Goal: Task Accomplishment & Management: Manage account settings

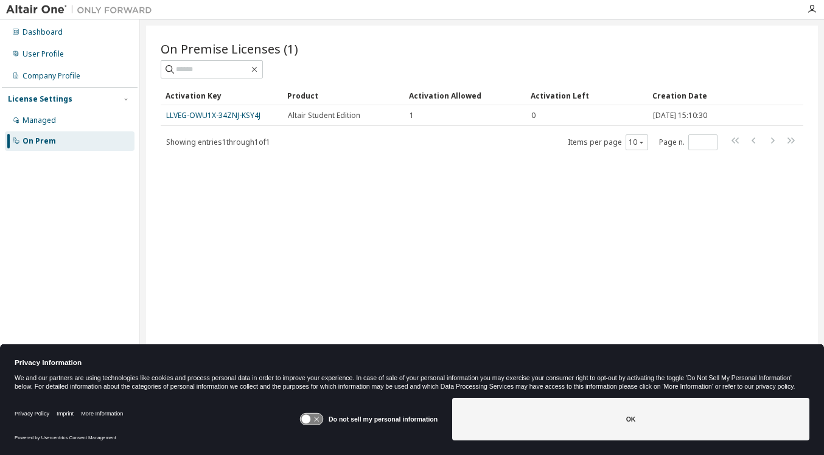
click at [45, 7] on img at bounding box center [82, 10] width 152 height 12
click at [73, 61] on div "User Profile" at bounding box center [70, 53] width 130 height 19
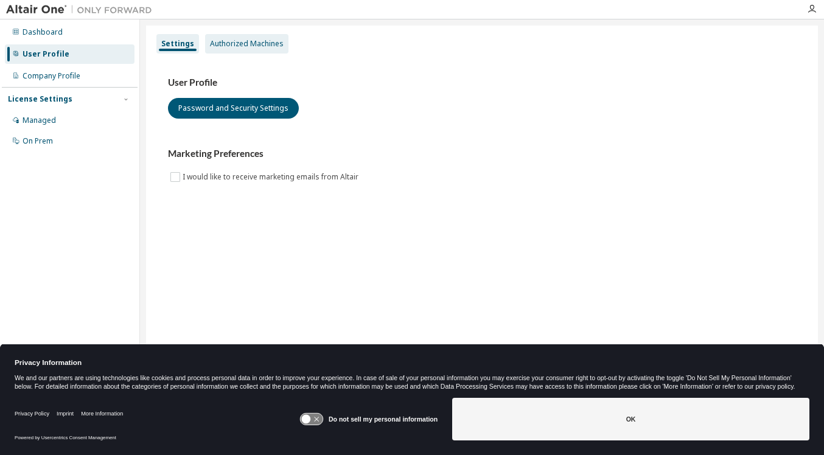
click at [240, 49] on div "Authorized Machines" at bounding box center [246, 43] width 83 height 19
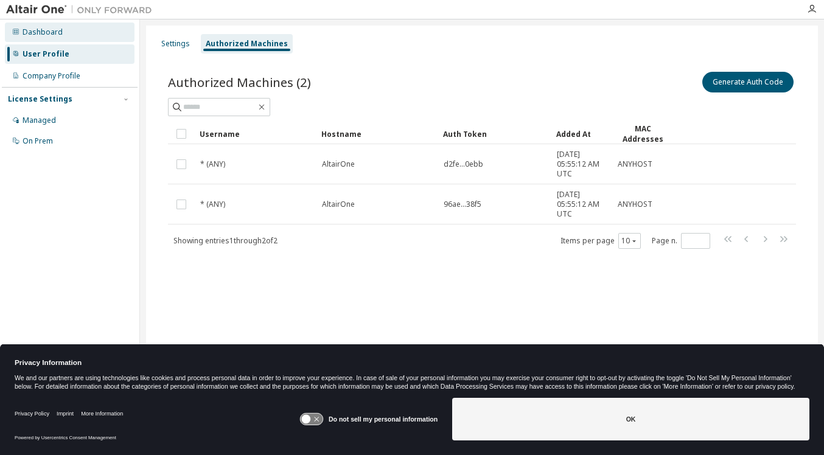
click at [87, 34] on div "Dashboard" at bounding box center [70, 32] width 130 height 19
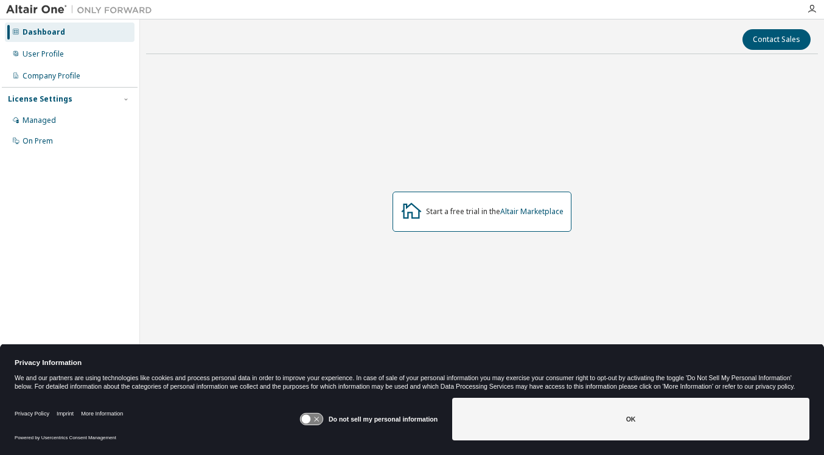
click at [78, 64] on div "Dashboard User Profile Company Profile License Settings Managed On Prem" at bounding box center [70, 86] width 136 height 131
click at [82, 56] on div "User Profile" at bounding box center [70, 53] width 130 height 19
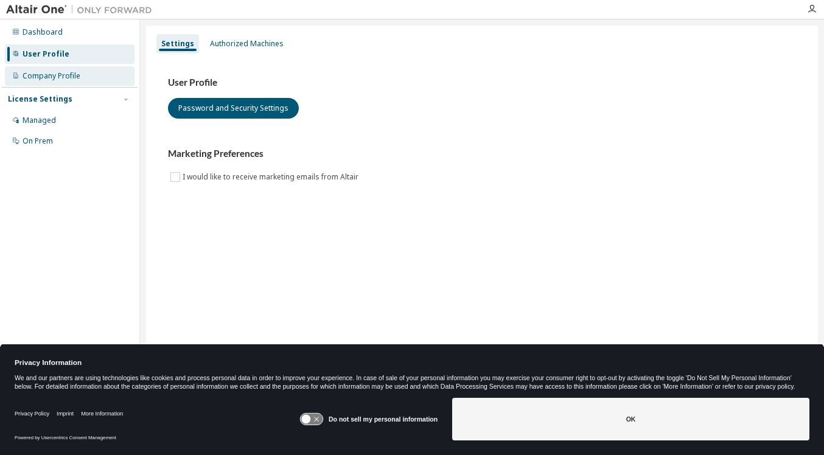
click at [77, 81] on div "Company Profile" at bounding box center [70, 75] width 130 height 19
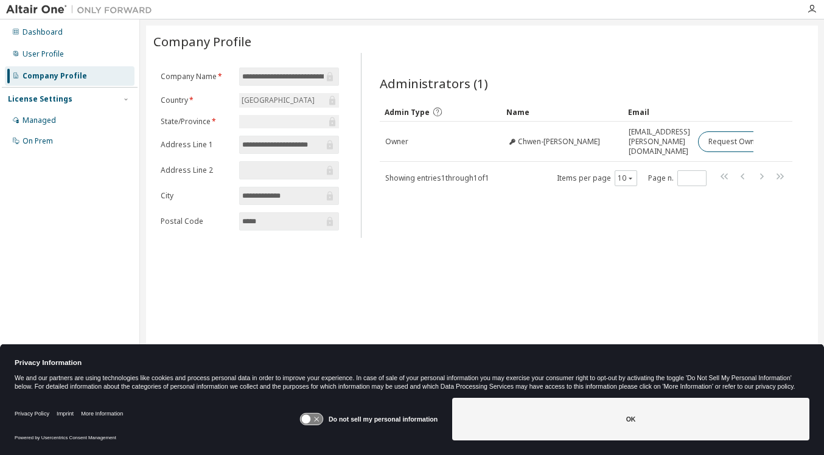
click at [292, 228] on input "*****" at bounding box center [283, 222] width 82 height 12
click at [279, 74] on input "**********" at bounding box center [283, 77] width 82 height 12
click at [315, 74] on input "**********" at bounding box center [283, 77] width 82 height 12
click at [332, 77] on icon at bounding box center [330, 76] width 6 height 9
click at [43, 11] on img at bounding box center [82, 10] width 152 height 12
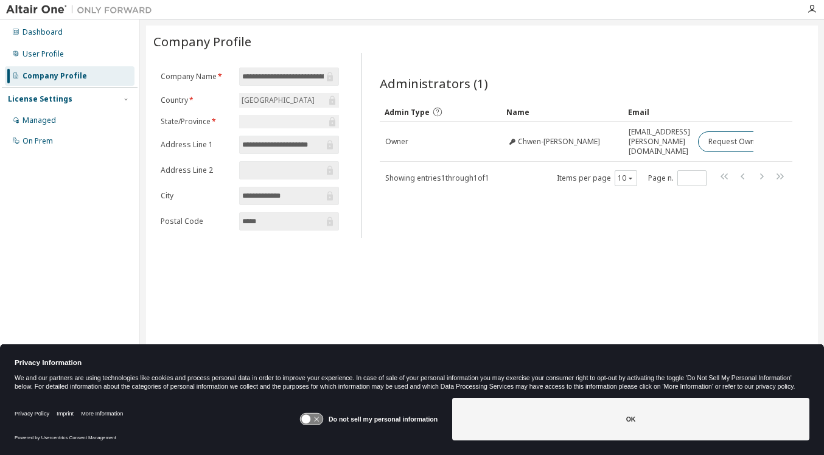
click at [111, 11] on img at bounding box center [82, 10] width 152 height 12
click at [809, 9] on icon "button" at bounding box center [812, 9] width 10 height 10
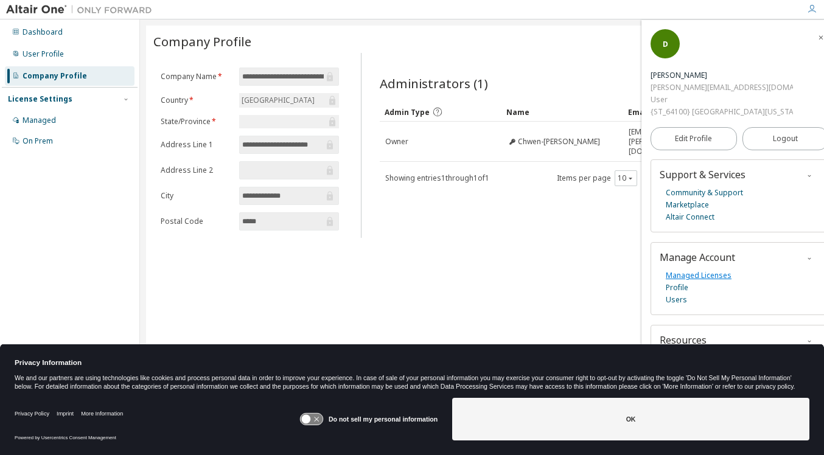
click at [681, 276] on link "Managed Licenses" at bounding box center [699, 276] width 66 height 12
click at [25, 9] on img at bounding box center [82, 10] width 152 height 12
click at [45, 9] on img at bounding box center [82, 10] width 152 height 12
click at [66, 28] on div "Dashboard" at bounding box center [70, 32] width 130 height 19
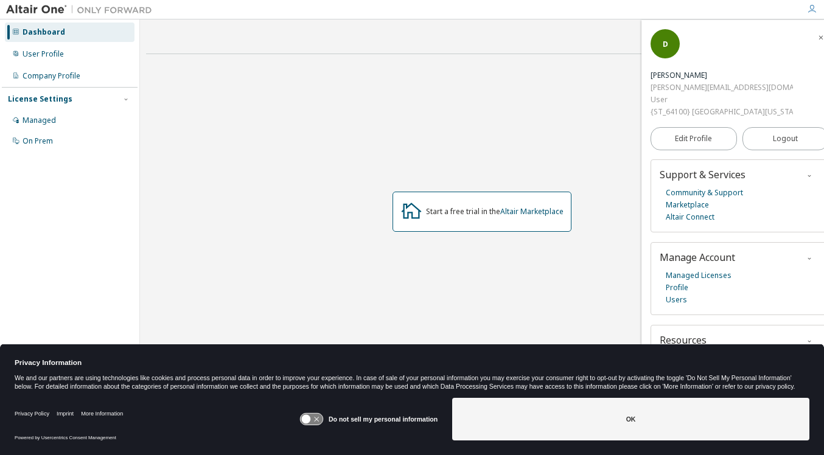
click at [814, 30] on button "button" at bounding box center [821, 36] width 19 height 19
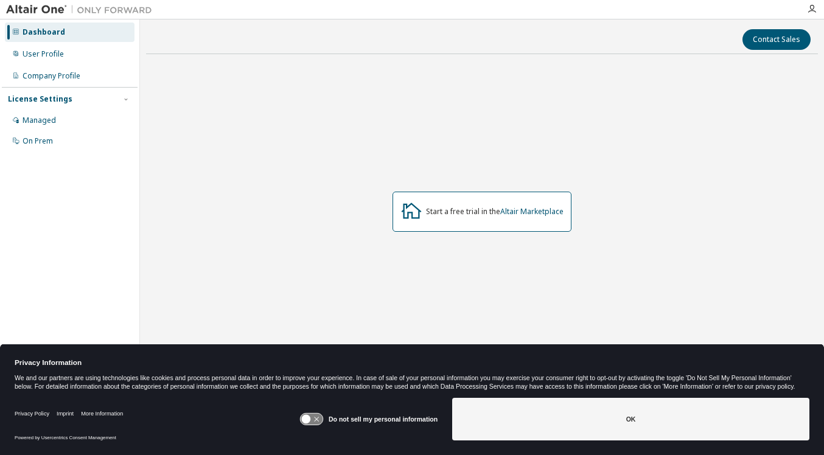
click at [33, 6] on img at bounding box center [82, 10] width 152 height 12
click at [54, 138] on div "On Prem" at bounding box center [70, 141] width 130 height 19
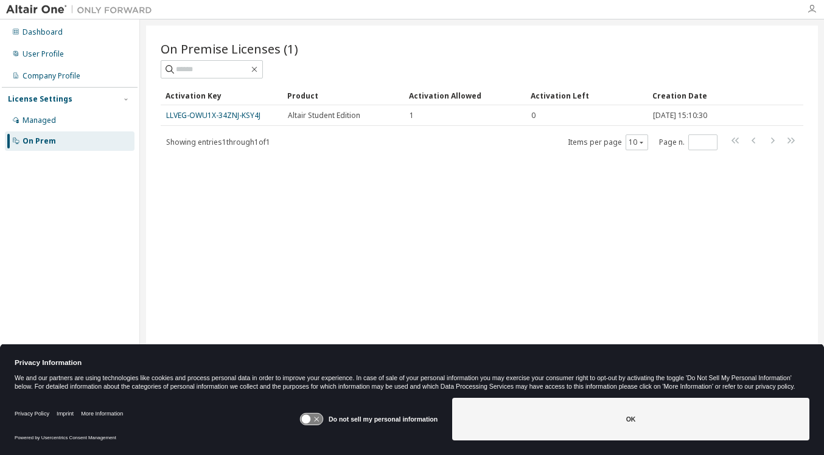
click at [810, 8] on icon "button" at bounding box center [812, 9] width 10 height 10
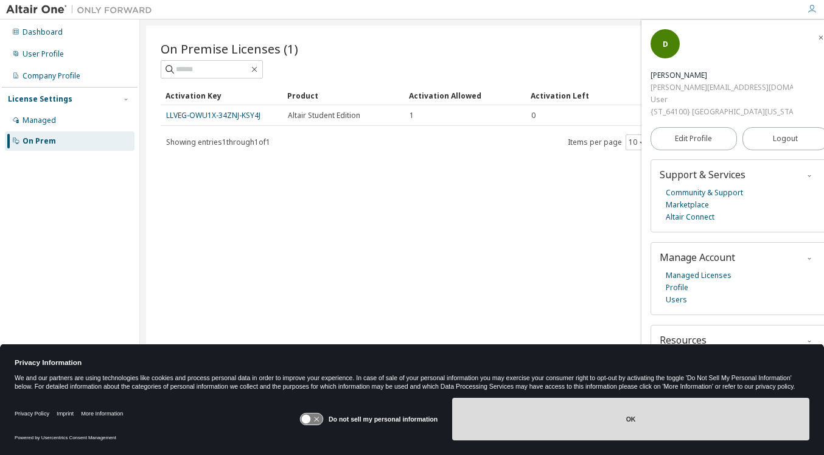
click at [613, 431] on button "OK" at bounding box center [630, 419] width 357 height 43
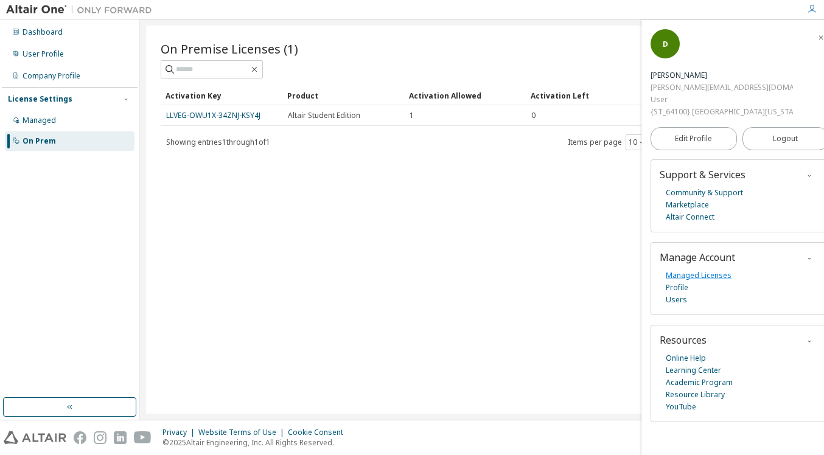
click at [691, 275] on link "Managed Licenses" at bounding box center [699, 276] width 66 height 12
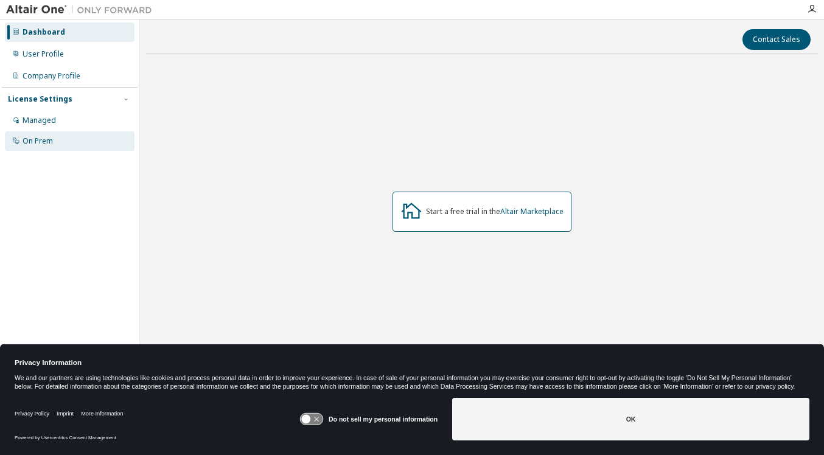
click at [80, 144] on div "On Prem" at bounding box center [70, 141] width 130 height 19
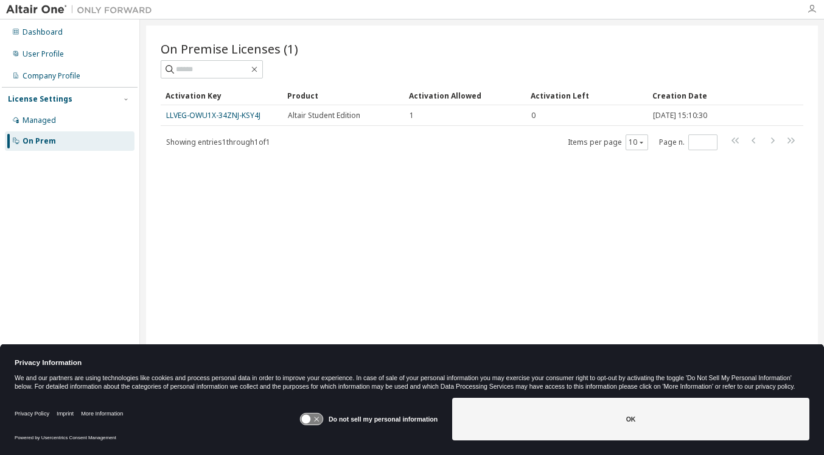
click at [813, 11] on icon "button" at bounding box center [812, 9] width 10 height 10
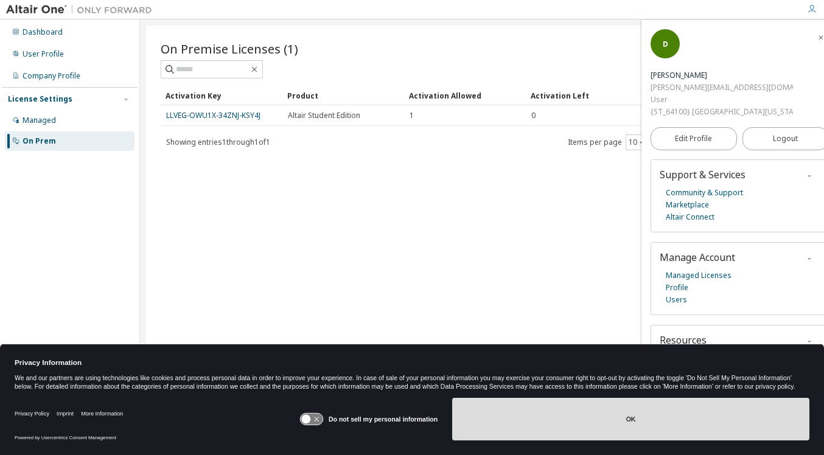
click at [637, 417] on button "OK" at bounding box center [630, 419] width 357 height 43
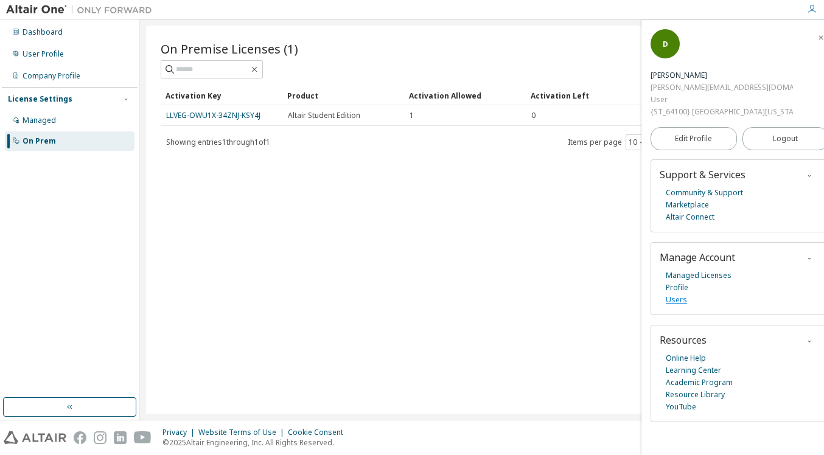
click at [680, 301] on link "Users" at bounding box center [676, 300] width 21 height 12
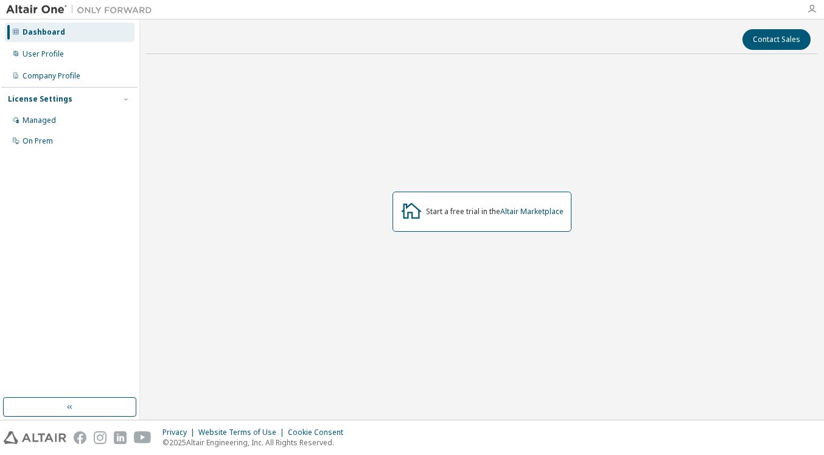
click at [814, 5] on icon "button" at bounding box center [812, 9] width 10 height 10
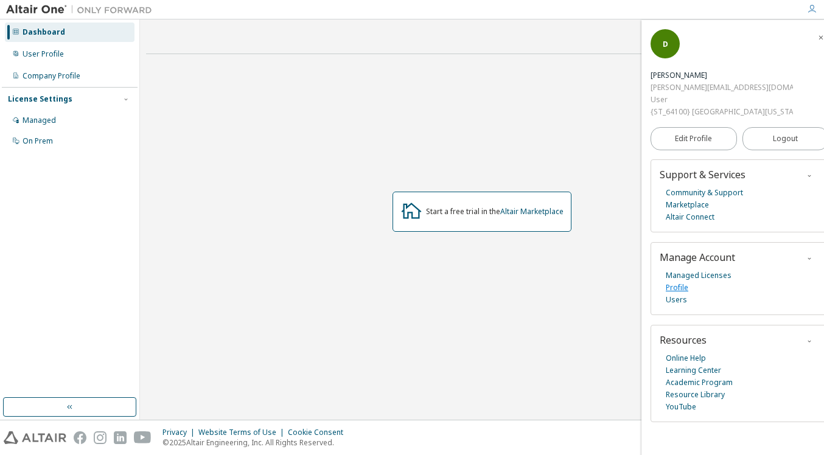
click at [679, 290] on link "Profile" at bounding box center [677, 288] width 23 height 12
click at [60, 136] on div "On Prem" at bounding box center [70, 141] width 130 height 19
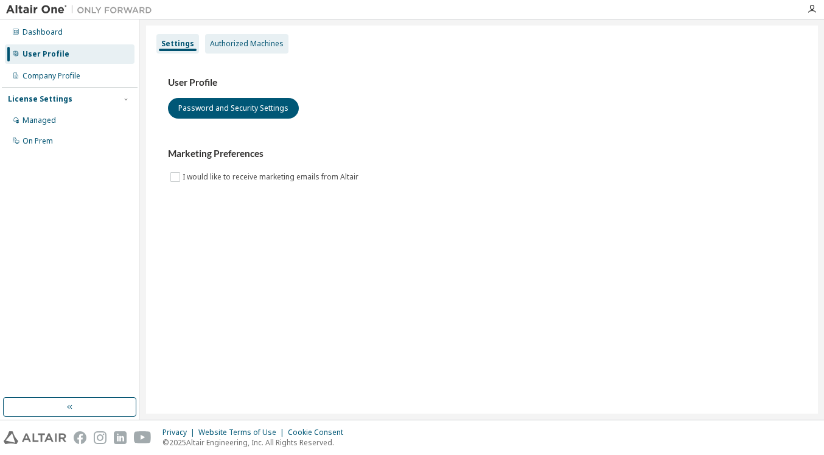
click at [265, 34] on div "Authorized Machines" at bounding box center [246, 43] width 83 height 19
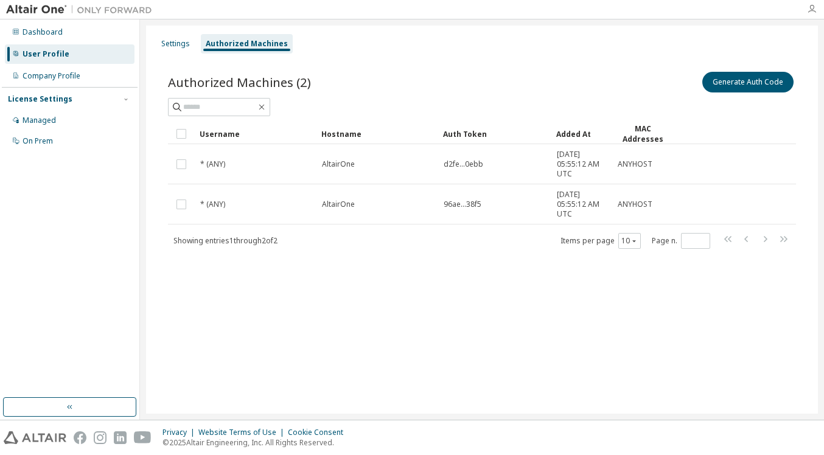
click at [815, 7] on icon "button" at bounding box center [812, 9] width 10 height 10
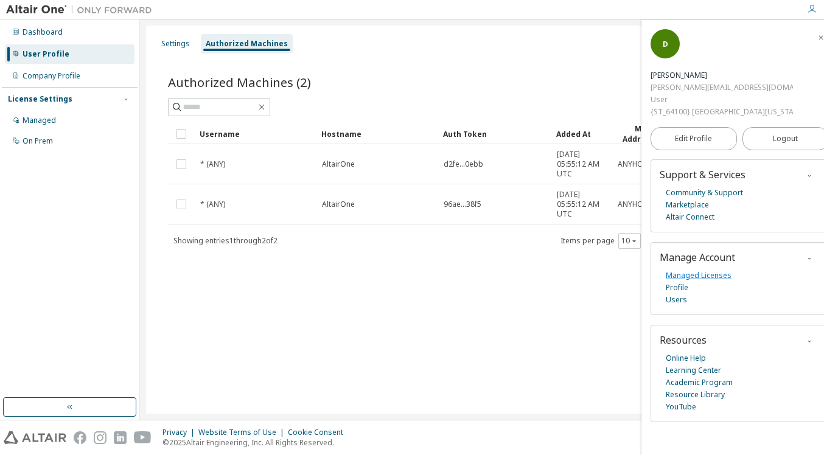
click at [697, 274] on link "Managed Licenses" at bounding box center [699, 276] width 66 height 12
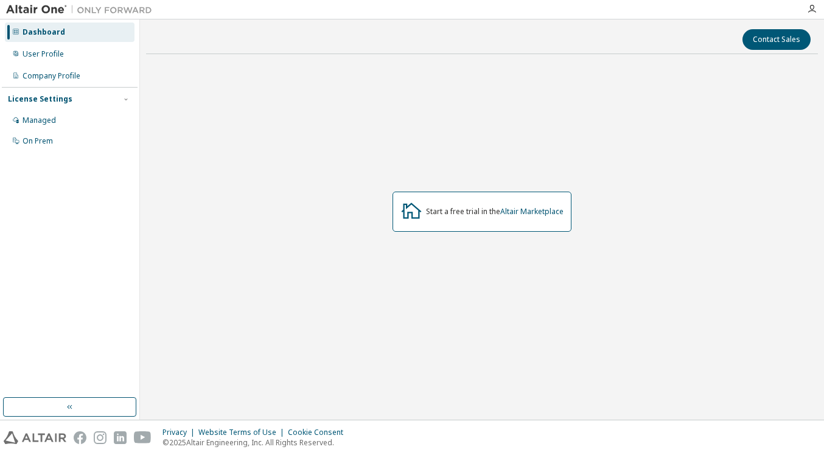
click at [810, 14] on div at bounding box center [812, 9] width 24 height 18
click at [815, 9] on icon "button" at bounding box center [812, 9] width 10 height 10
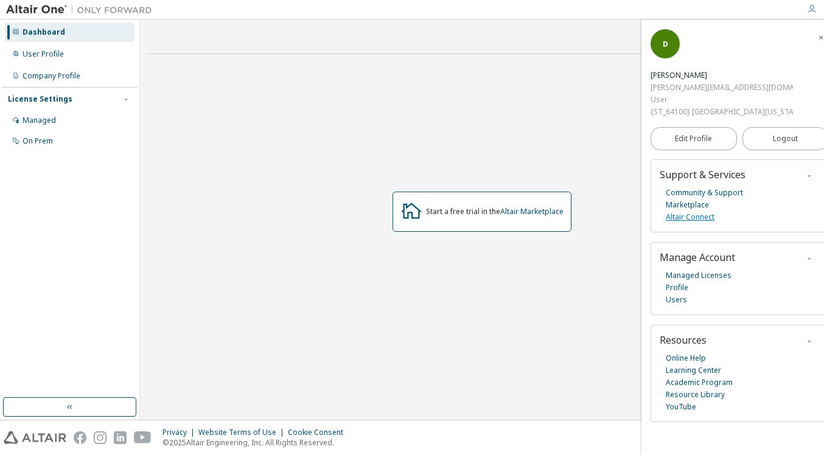
click at [698, 214] on link "Altair Connect" at bounding box center [690, 217] width 49 height 12
click at [704, 148] on link "Edit Profile" at bounding box center [694, 138] width 86 height 23
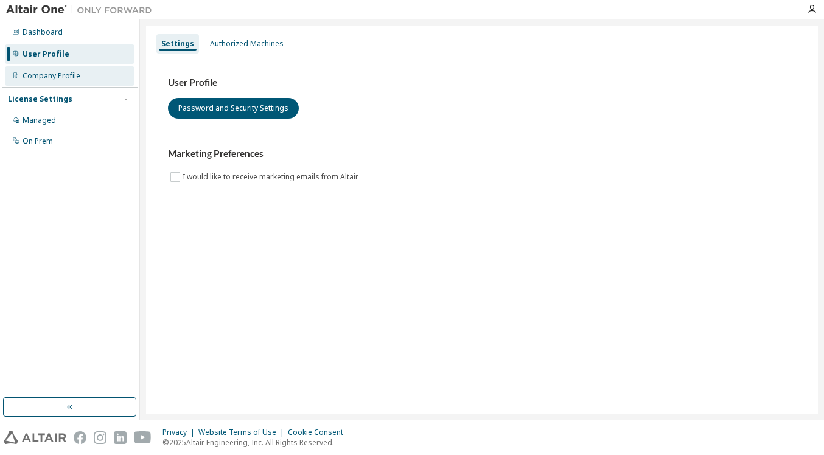
click at [79, 79] on div "Company Profile" at bounding box center [52, 76] width 58 height 10
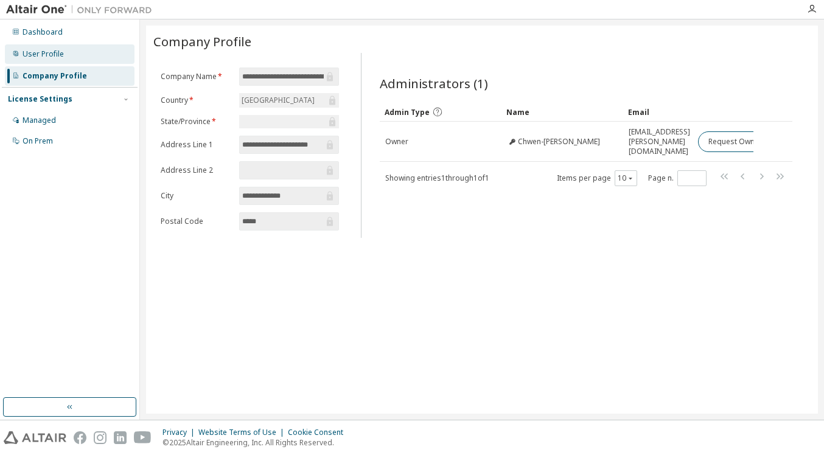
click at [72, 62] on div "User Profile" at bounding box center [70, 53] width 130 height 19
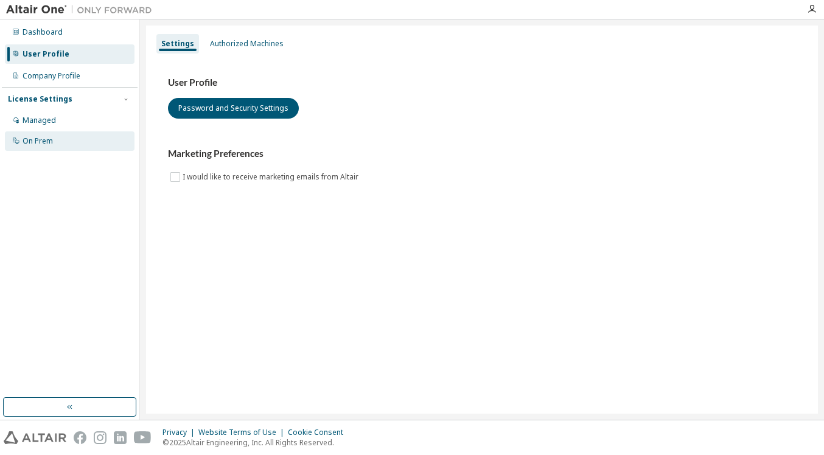
click at [37, 139] on div "On Prem" at bounding box center [38, 141] width 30 height 10
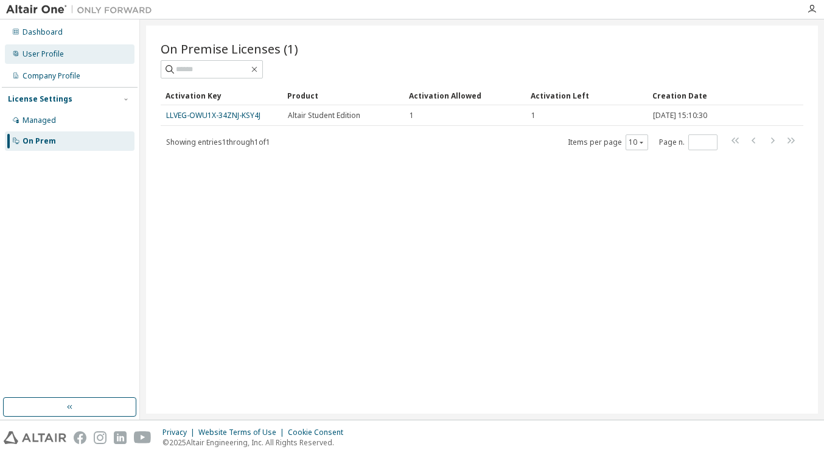
click at [96, 50] on div "User Profile" at bounding box center [70, 53] width 130 height 19
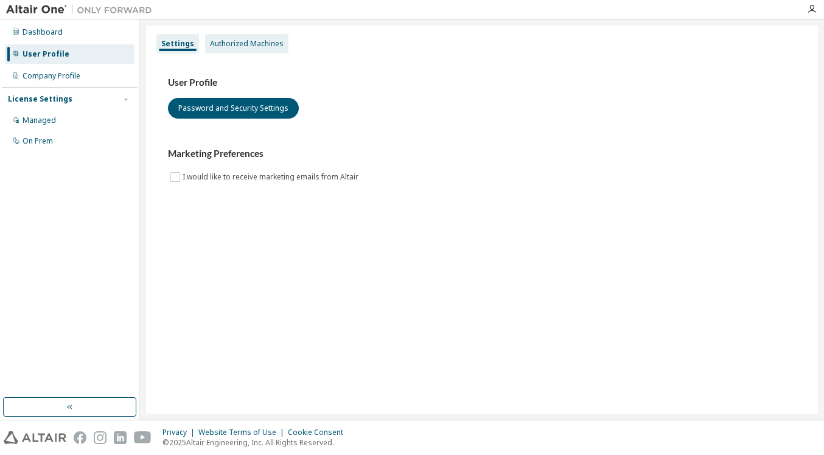
click at [220, 46] on div "Authorized Machines" at bounding box center [247, 44] width 74 height 10
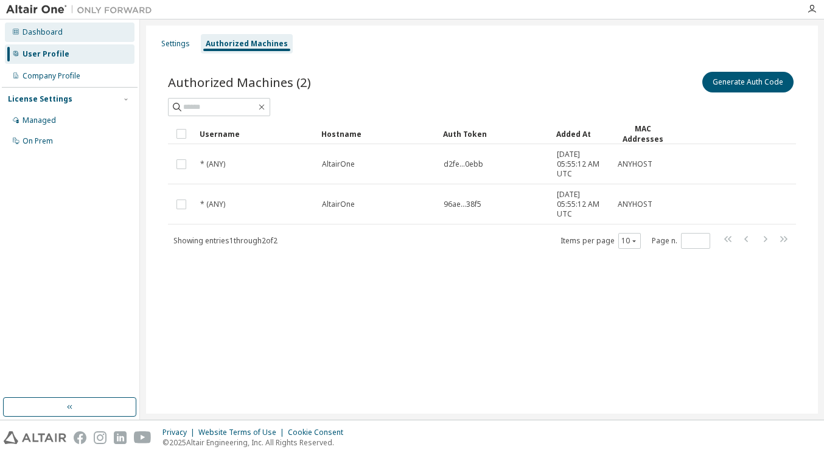
click at [59, 39] on div "Dashboard" at bounding box center [70, 32] width 130 height 19
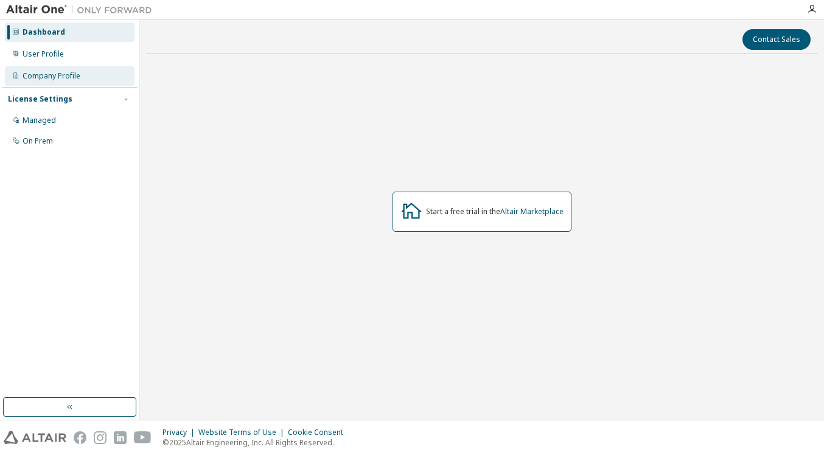
click at [74, 80] on div "Company Profile" at bounding box center [52, 76] width 58 height 10
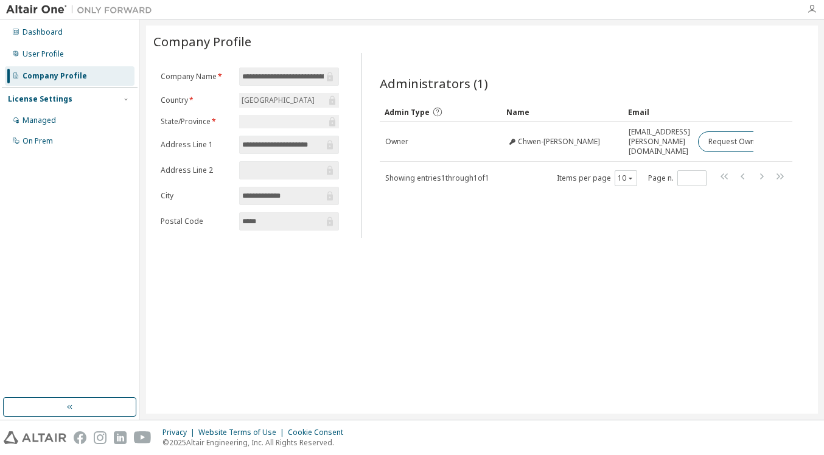
click at [816, 8] on icon "button" at bounding box center [812, 9] width 10 height 10
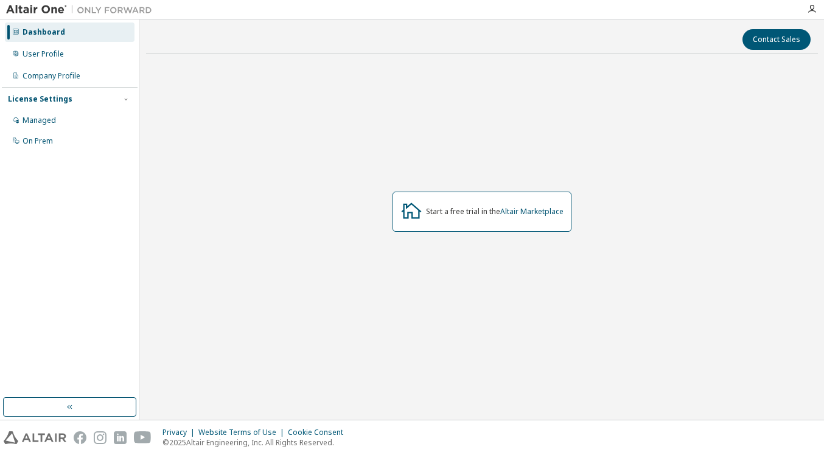
click at [51, 10] on img at bounding box center [82, 10] width 152 height 12
click at [100, 8] on img at bounding box center [82, 10] width 152 height 12
click at [77, 32] on div "Dashboard" at bounding box center [70, 32] width 130 height 19
click at [53, 142] on div "On Prem" at bounding box center [70, 141] width 130 height 19
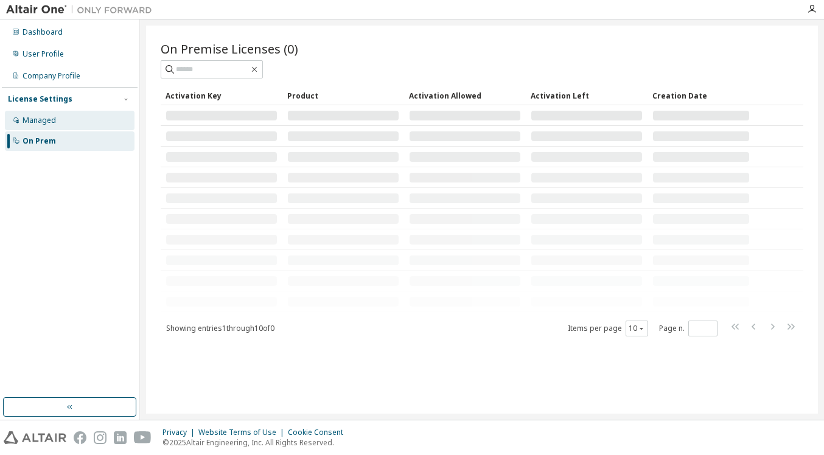
click at [65, 116] on div "Managed" at bounding box center [70, 120] width 130 height 19
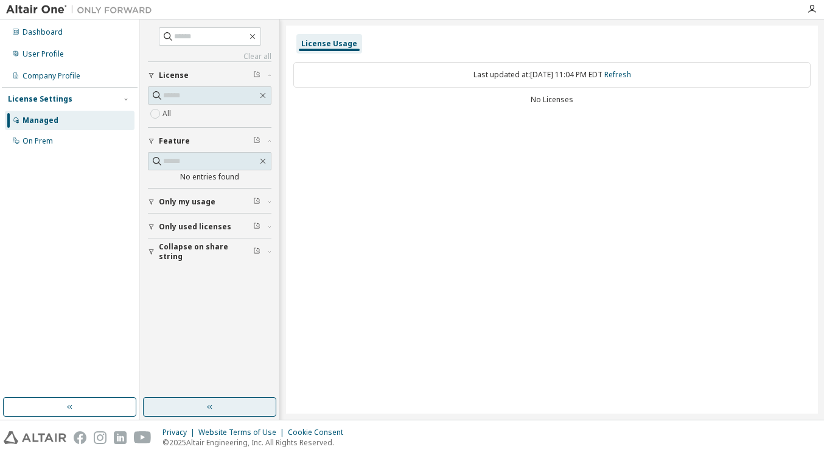
click at [169, 404] on button "button" at bounding box center [209, 407] width 133 height 19
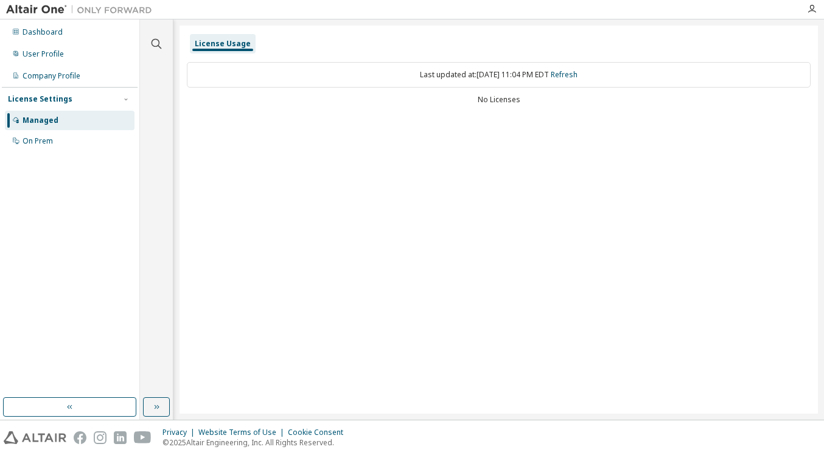
click at [100, 418] on div "Dashboard User Profile Company Profile License Settings Managed On Prem" at bounding box center [70, 219] width 140 height 401
click at [88, 415] on button "button" at bounding box center [69, 407] width 133 height 19
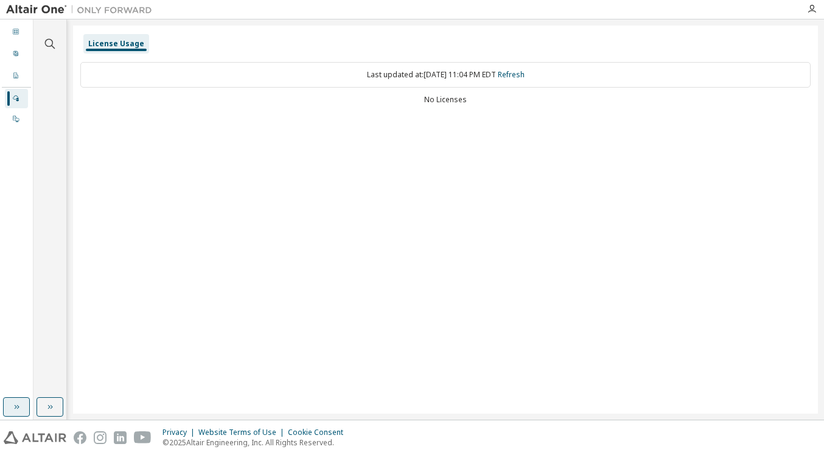
click at [88, 415] on div "Clear all Collapse on share string Only used licenses Only my usage Feature No …" at bounding box center [428, 219] width 791 height 401
click at [18, 113] on div "On Prem" at bounding box center [16, 119] width 23 height 19
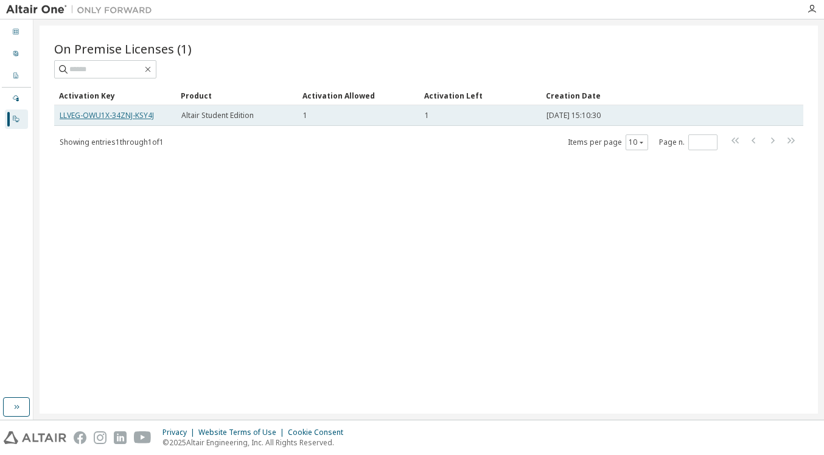
click at [78, 117] on link "LLVEG-OWU1X-34ZNJ-KSY4J" at bounding box center [107, 115] width 94 height 10
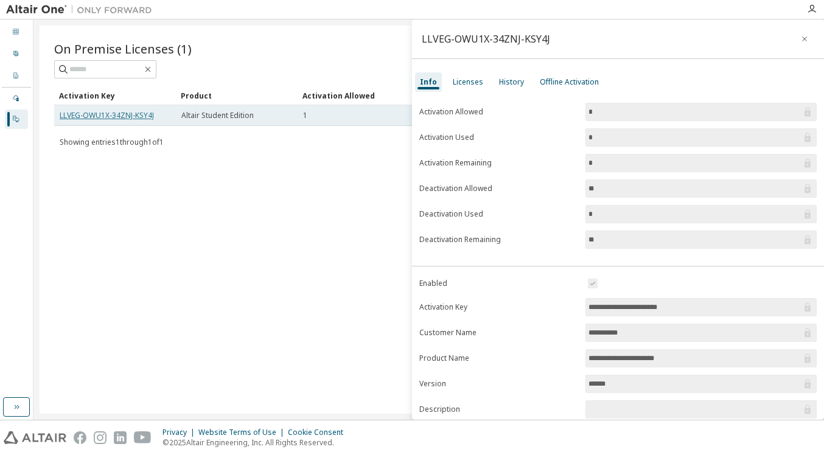
click at [78, 117] on link "LLVEG-OWU1X-34ZNJ-KSY4J" at bounding box center [107, 115] width 94 height 10
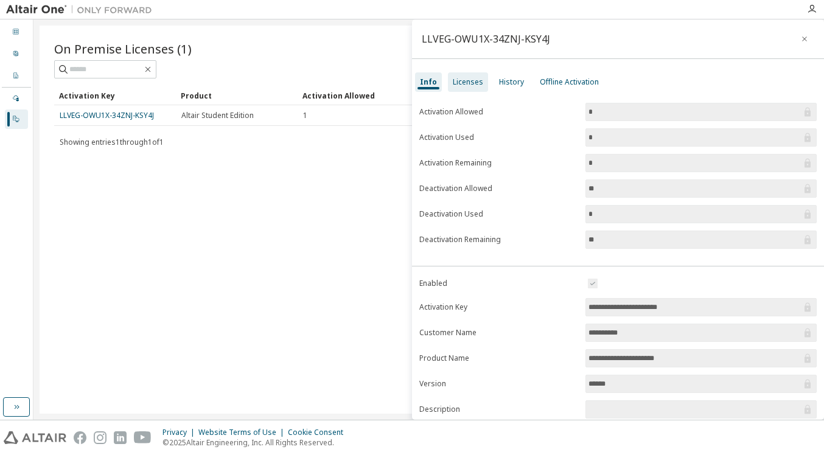
click at [477, 76] on div "Licenses" at bounding box center [468, 81] width 40 height 19
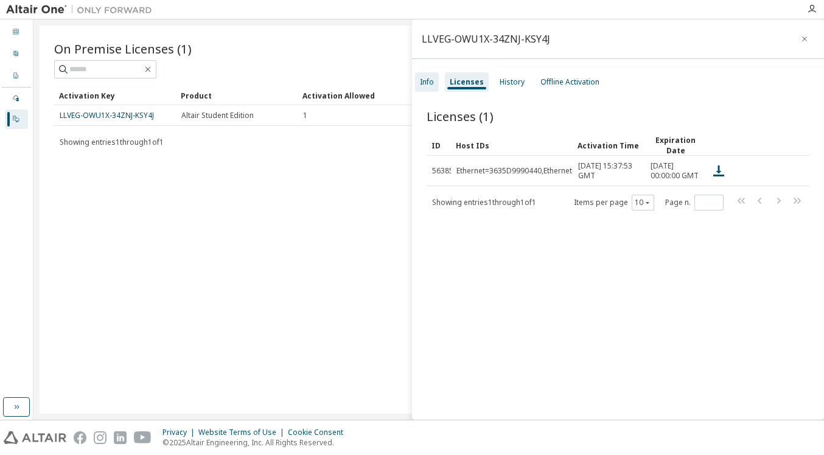
click at [431, 81] on div "Info" at bounding box center [427, 82] width 14 height 10
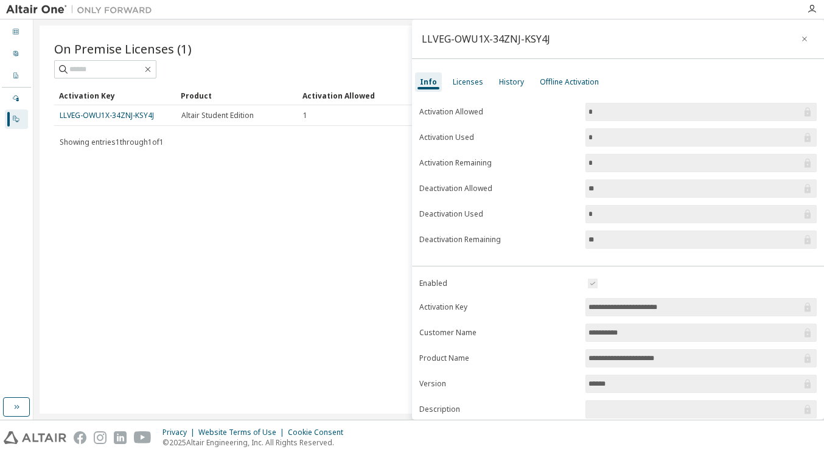
click at [485, 83] on div "Info Licenses History Offline Activation" at bounding box center [618, 82] width 412 height 22
click at [471, 83] on div "Licenses" at bounding box center [468, 82] width 30 height 10
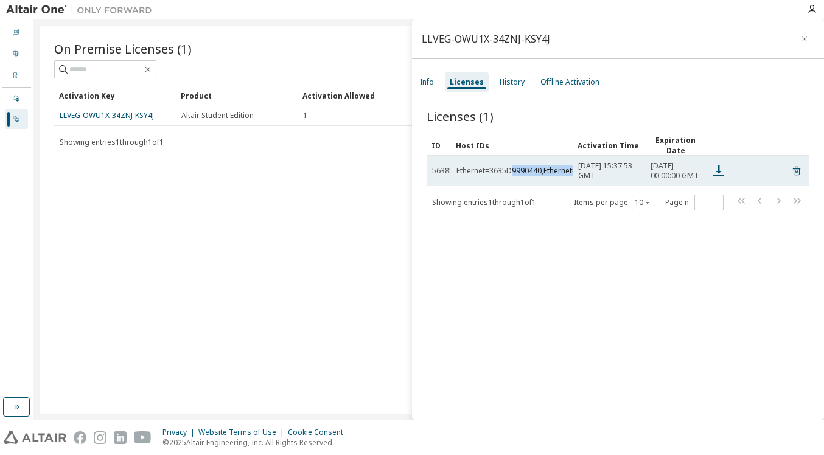
drag, startPoint x: 511, startPoint y: 175, endPoint x: 577, endPoint y: 175, distance: 66.4
click at [577, 175] on tr "56385 Ethernet=3635D9990440,Ethernet=8EAA83A1B1C1,Ethernet=8EAA83A1B1C2,Etherne…" at bounding box center [618, 171] width 383 height 30
click at [577, 175] on td "[DATE] 15:37:53 GMT" at bounding box center [609, 171] width 72 height 30
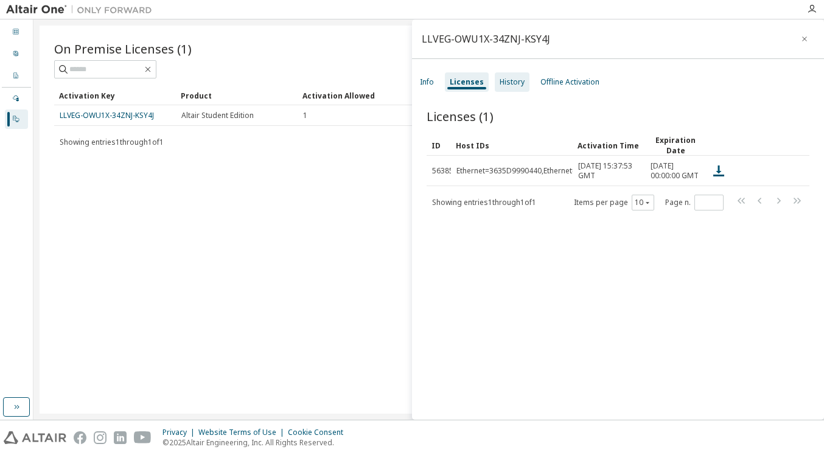
click at [508, 88] on div "History" at bounding box center [512, 81] width 35 height 19
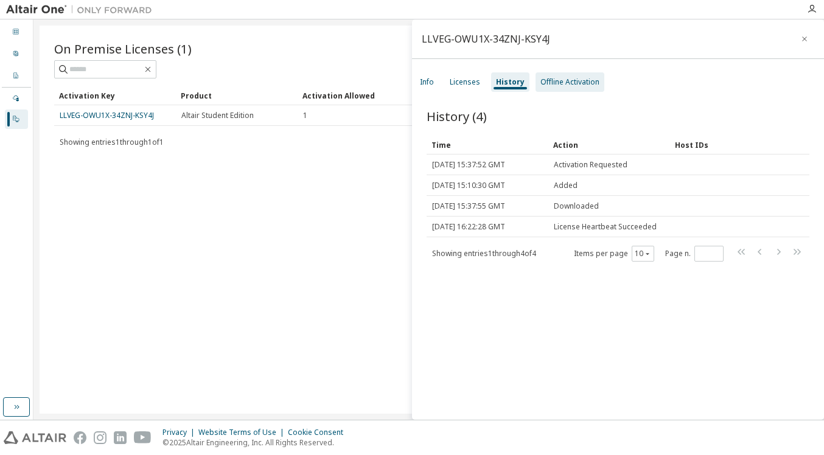
click at [560, 86] on div "Offline Activation" at bounding box center [570, 82] width 59 height 10
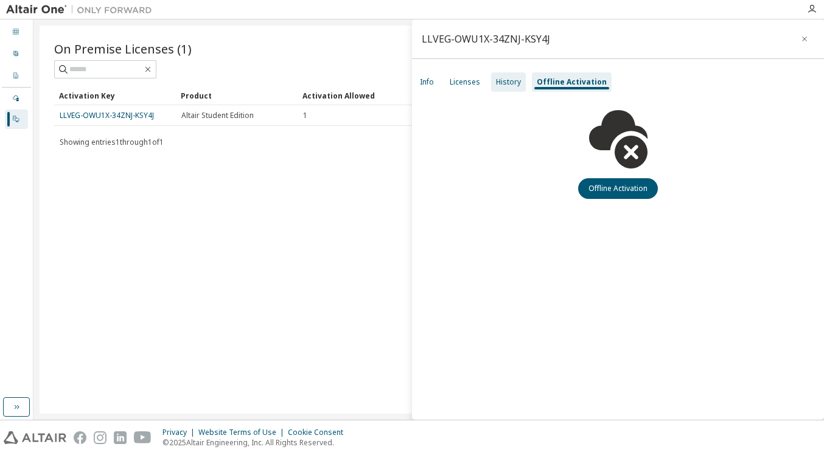
click at [511, 85] on div "History" at bounding box center [508, 82] width 25 height 10
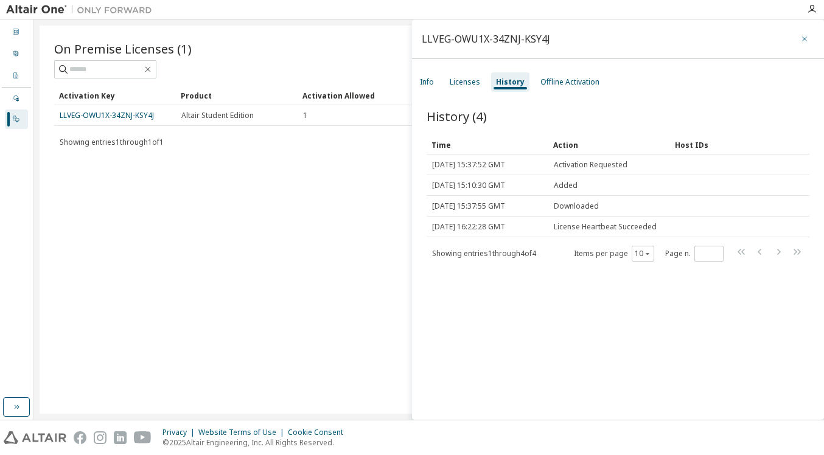
click at [801, 43] on icon "button" at bounding box center [805, 39] width 9 height 10
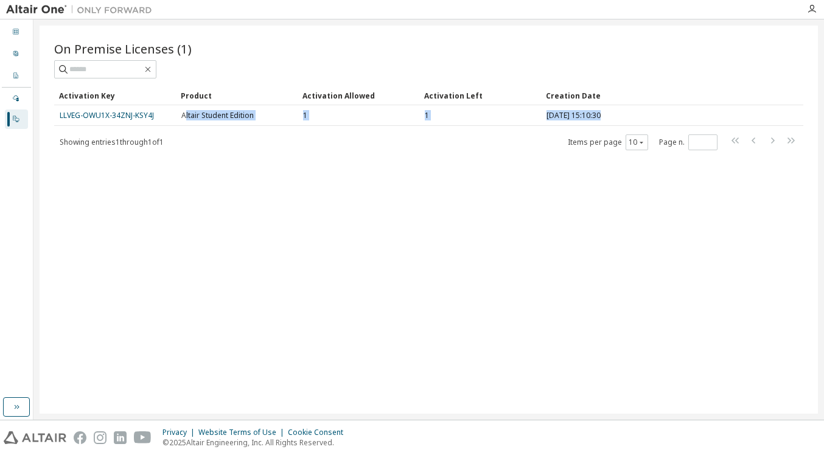
drag, startPoint x: 186, startPoint y: 119, endPoint x: 272, endPoint y: 127, distance: 86.3
click at [272, 127] on div "Activation Key Product Activation Allowed Activation Left Creation Date LLVEG-O…" at bounding box center [429, 118] width 750 height 65
